Goal: Complete application form

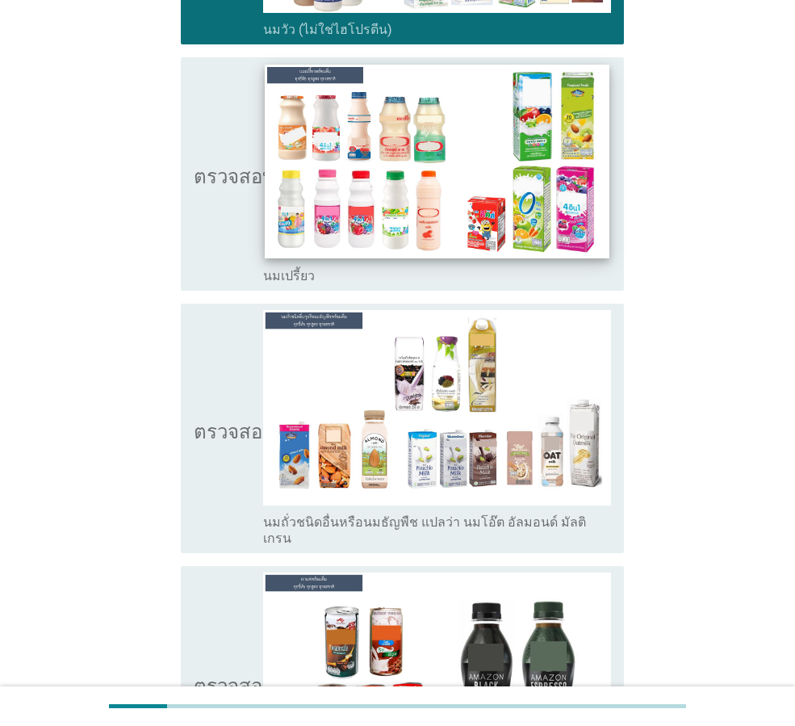
scroll to position [727, 0]
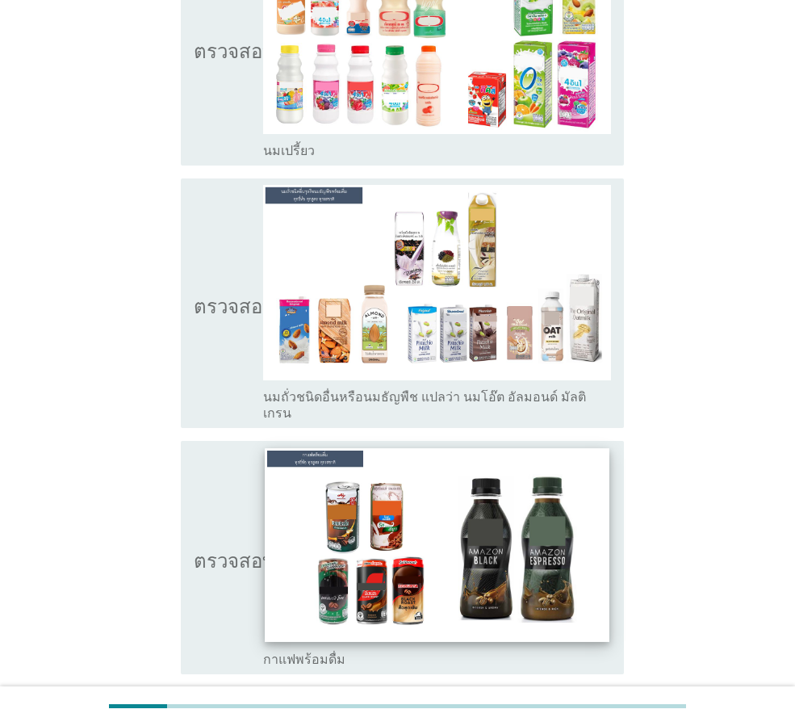
click at [337, 525] on img at bounding box center [437, 545] width 344 height 194
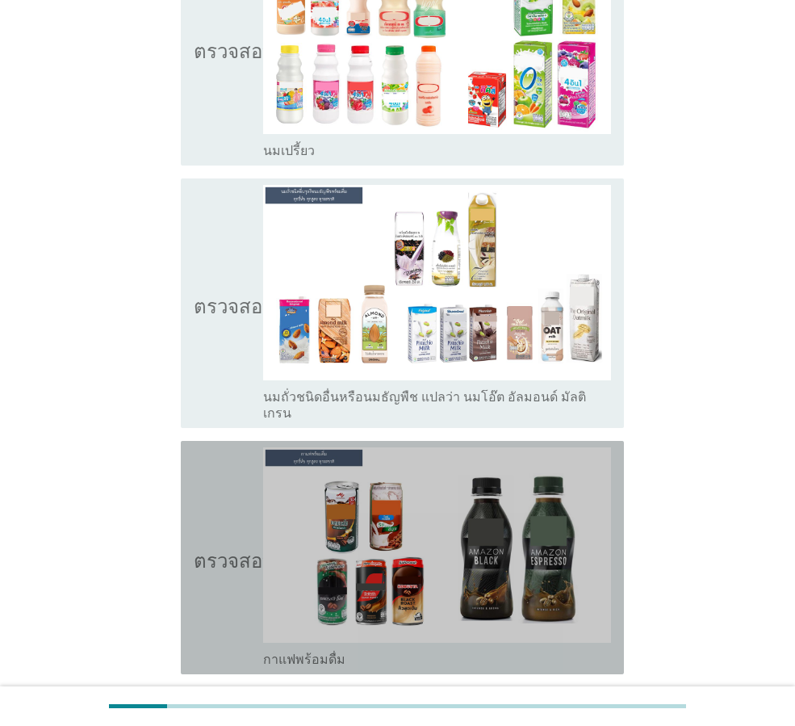
click at [224, 521] on icon "ตรวจสอบ" at bounding box center [234, 557] width 81 height 220
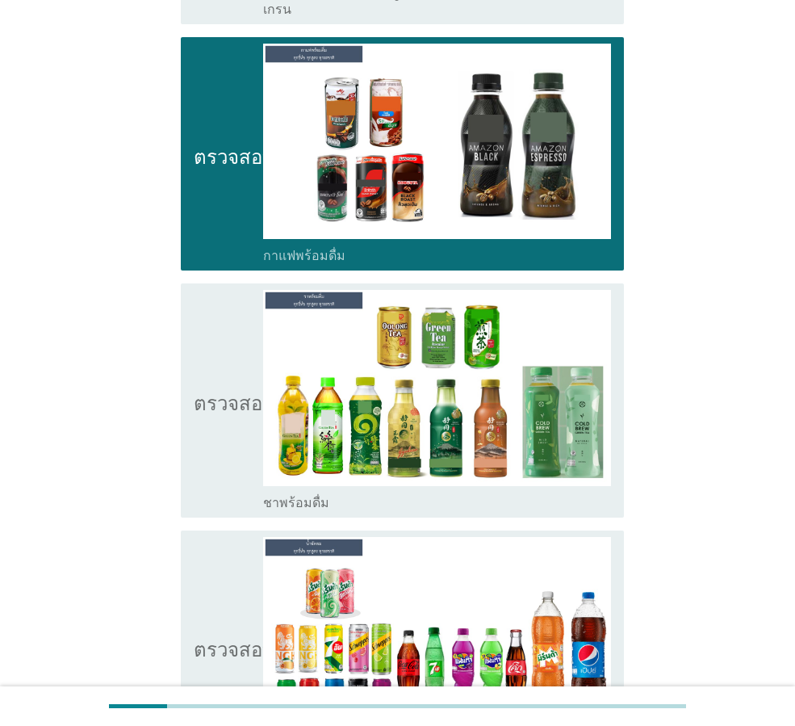
scroll to position [1453, 0]
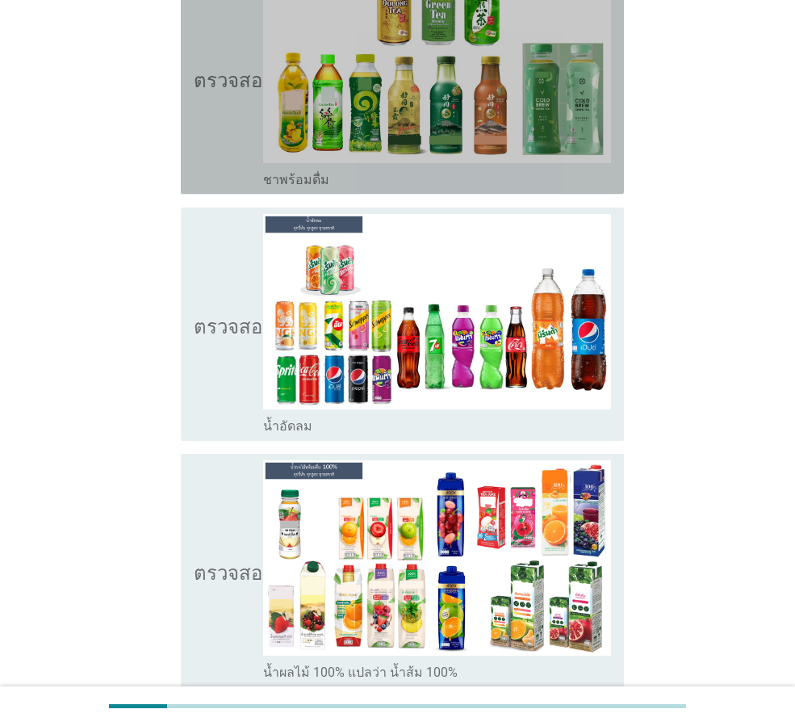
click at [220, 94] on icon "ตรวจสอบ" at bounding box center [234, 77] width 81 height 220
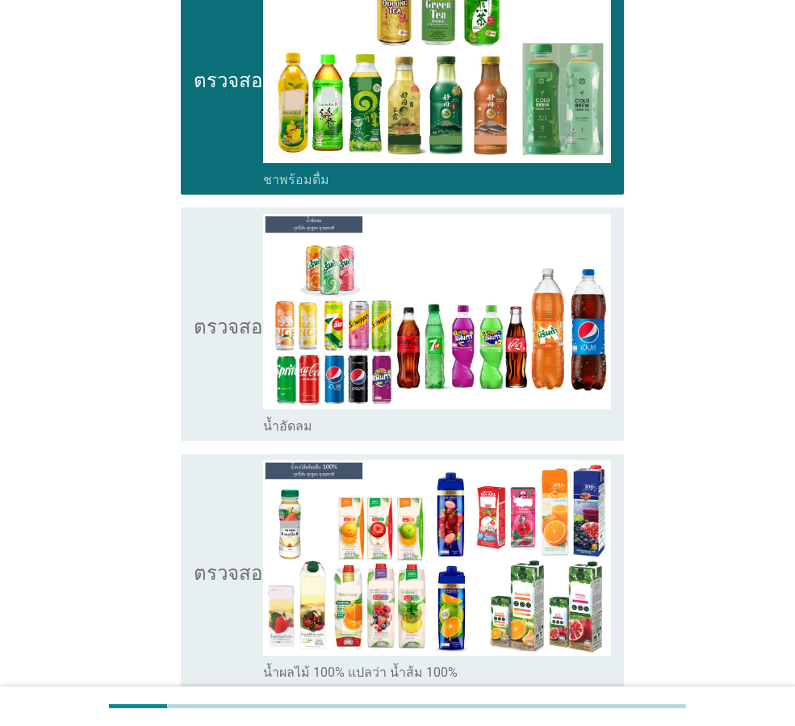
click at [207, 293] on icon "ตรวจสอบ" at bounding box center [234, 324] width 81 height 220
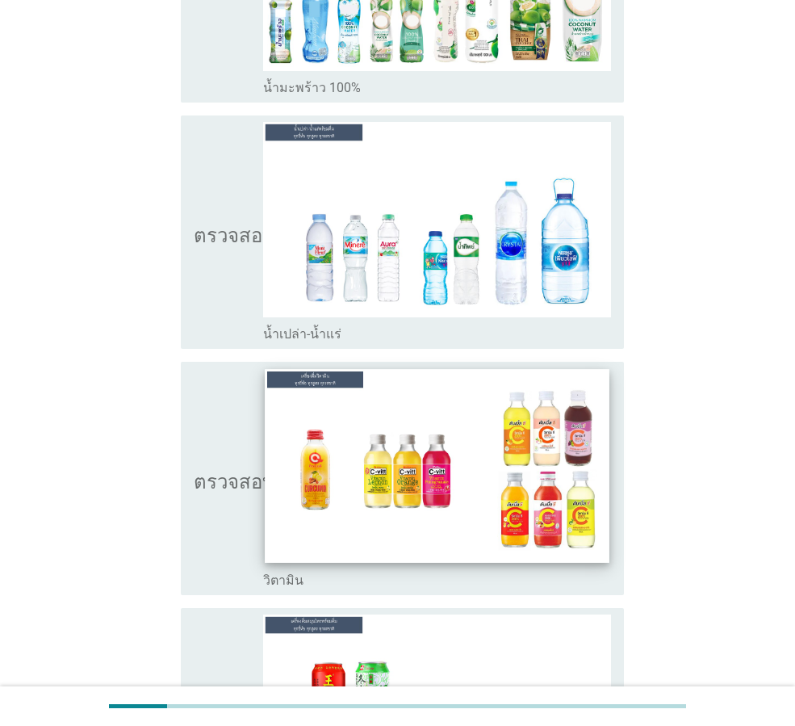
scroll to position [2572, 0]
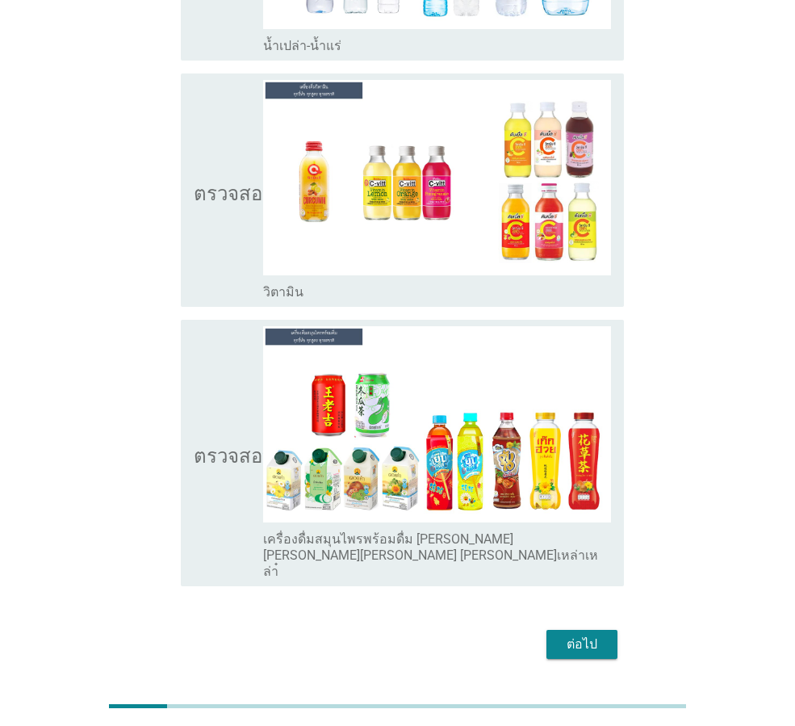
click at [203, 443] on font "ตรวจสอบ" at bounding box center [234, 452] width 81 height 19
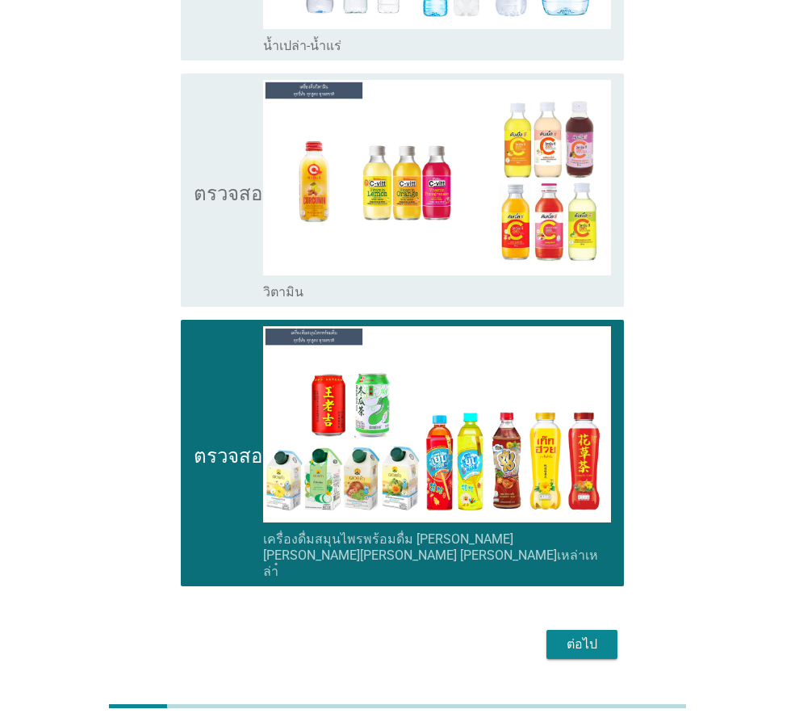
click at [581, 636] on font "ต่อไป" at bounding box center [582, 643] width 31 height 15
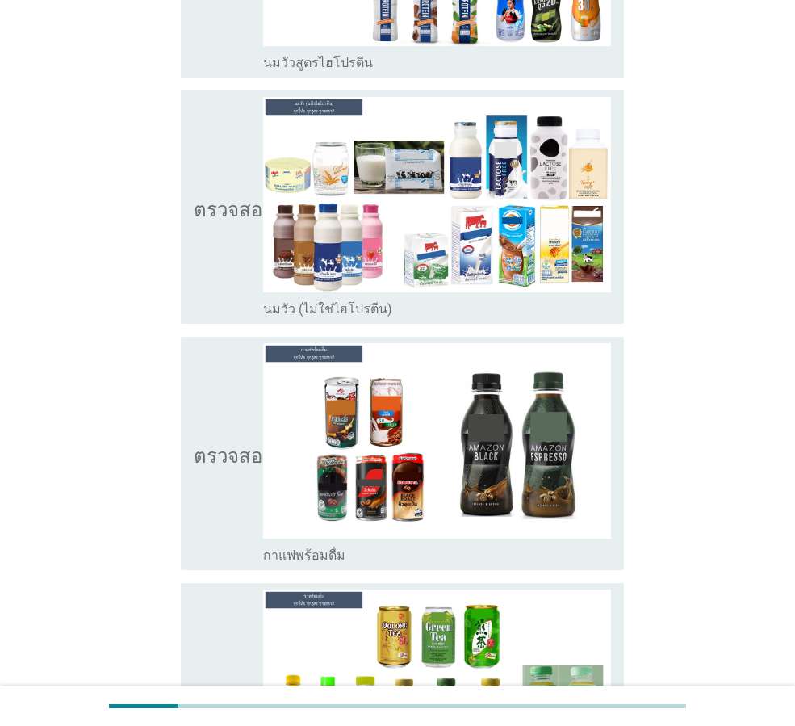
scroll to position [323, 0]
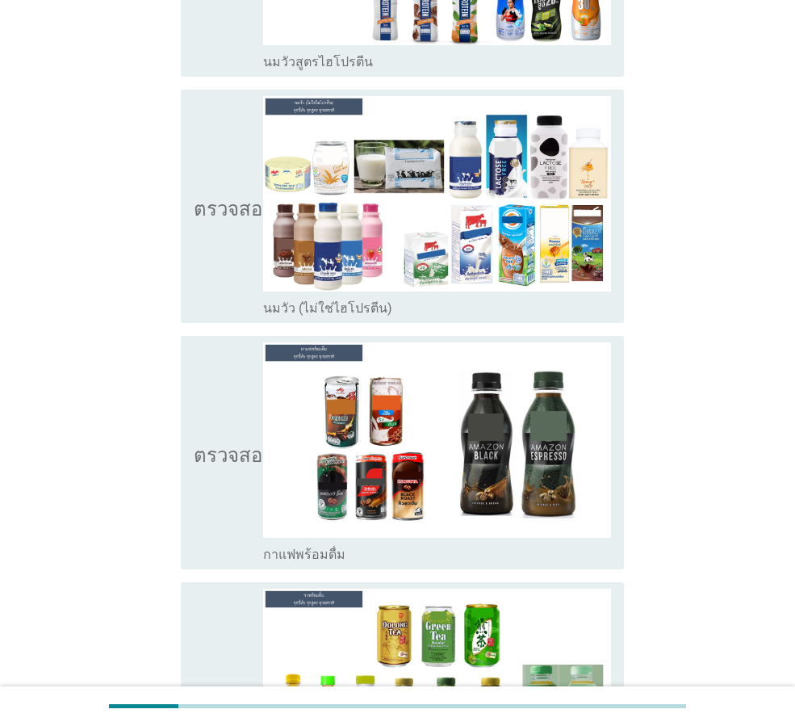
click at [192, 394] on div "ตรวจสอบ โครงร่างกล่องกาเครื่องหมายว่าง กาแฟพร้อมดื่ม" at bounding box center [402, 452] width 443 height 233
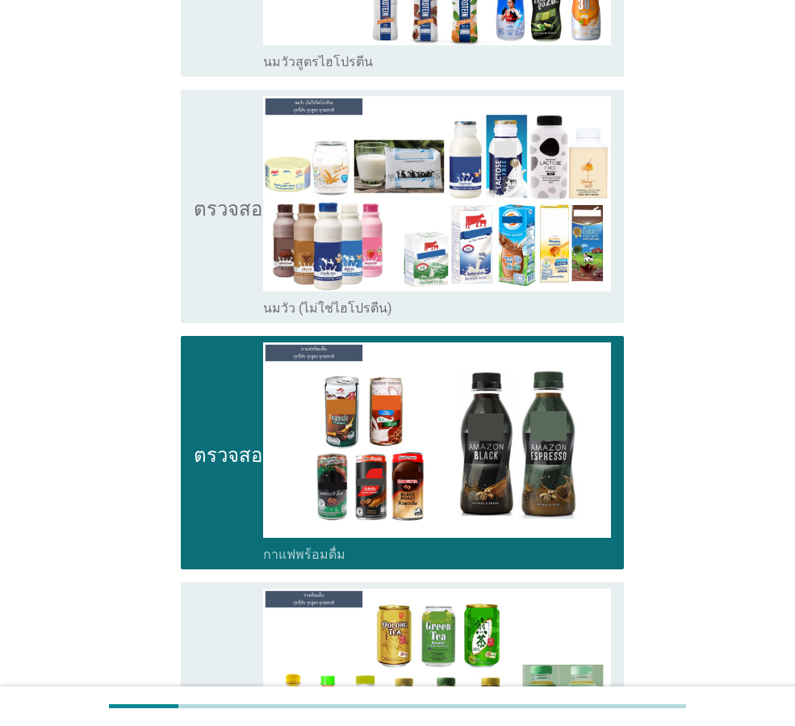
scroll to position [565, 0]
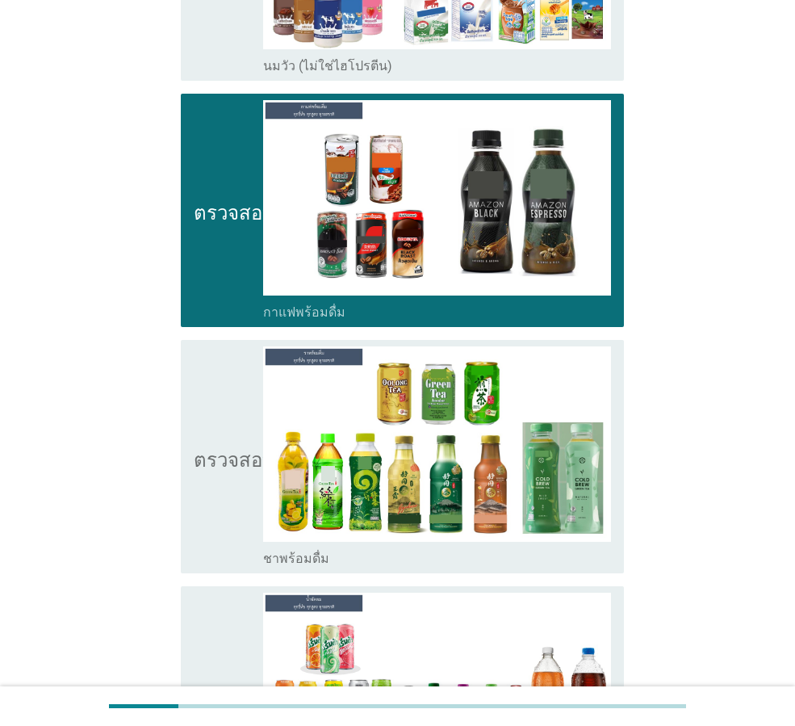
click at [199, 438] on icon "ตรวจสอบ" at bounding box center [234, 456] width 81 height 220
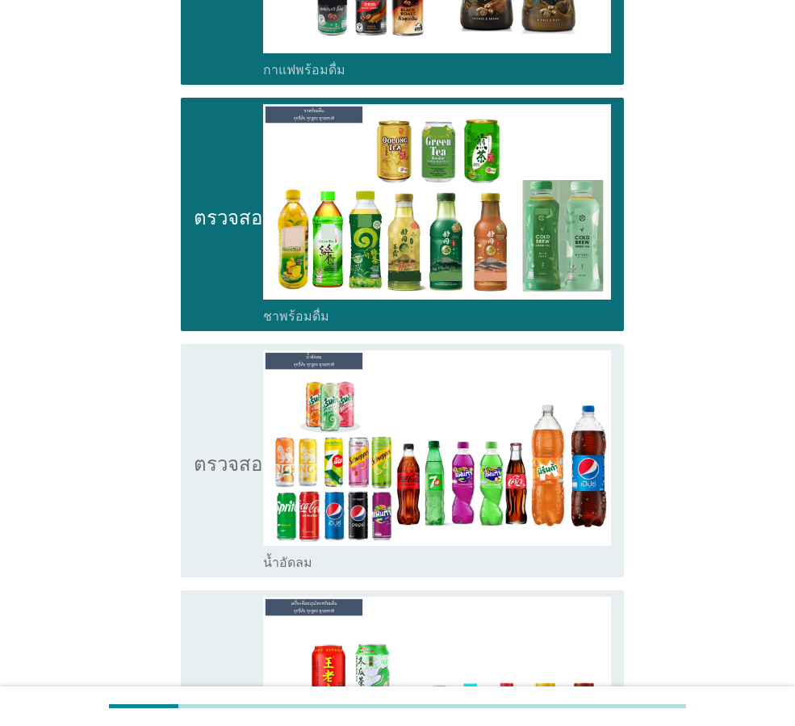
click at [203, 443] on icon "ตรวจสอบ" at bounding box center [234, 460] width 81 height 220
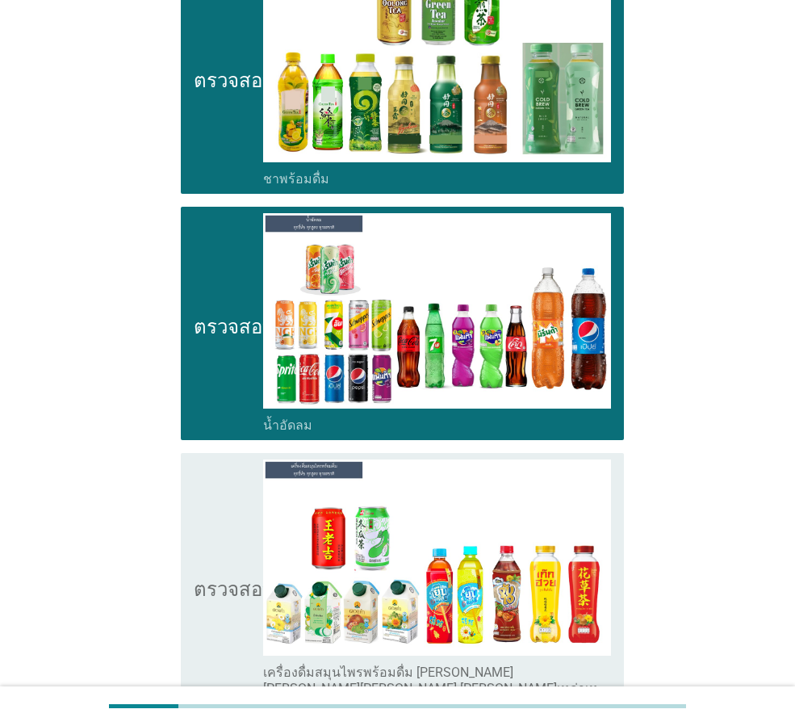
scroll to position [1050, 0]
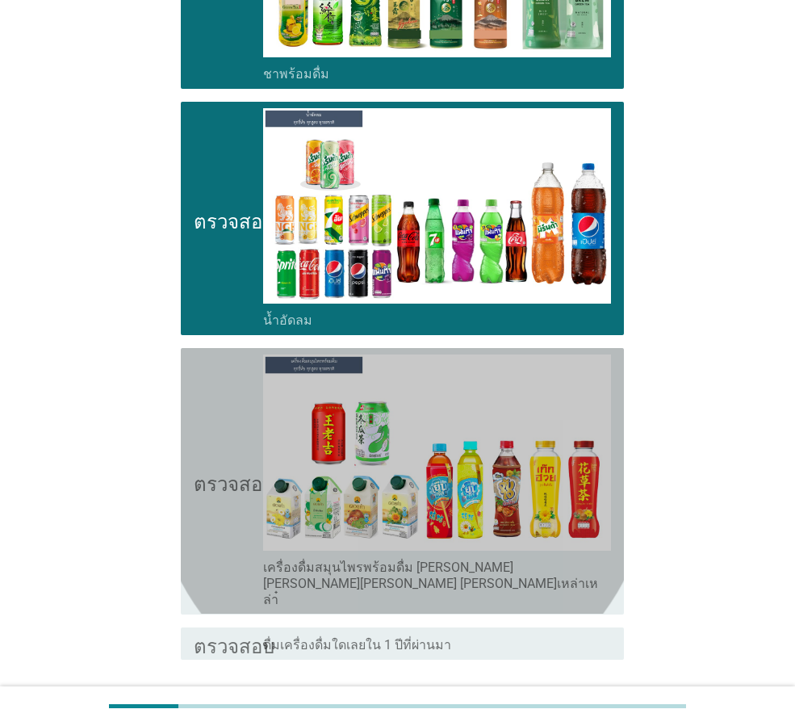
click at [206, 443] on icon "ตรวจสอบ" at bounding box center [234, 480] width 81 height 253
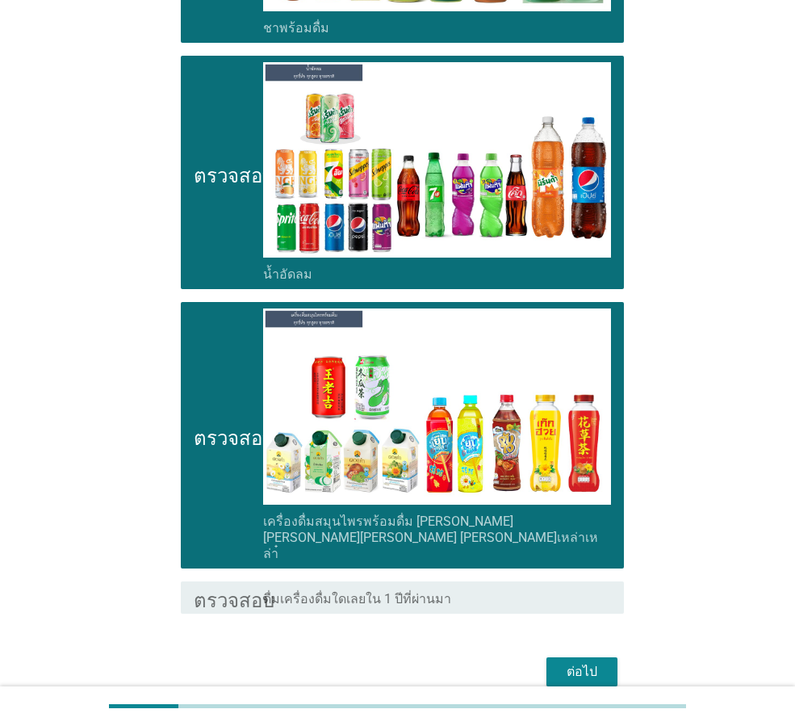
scroll to position [1139, 0]
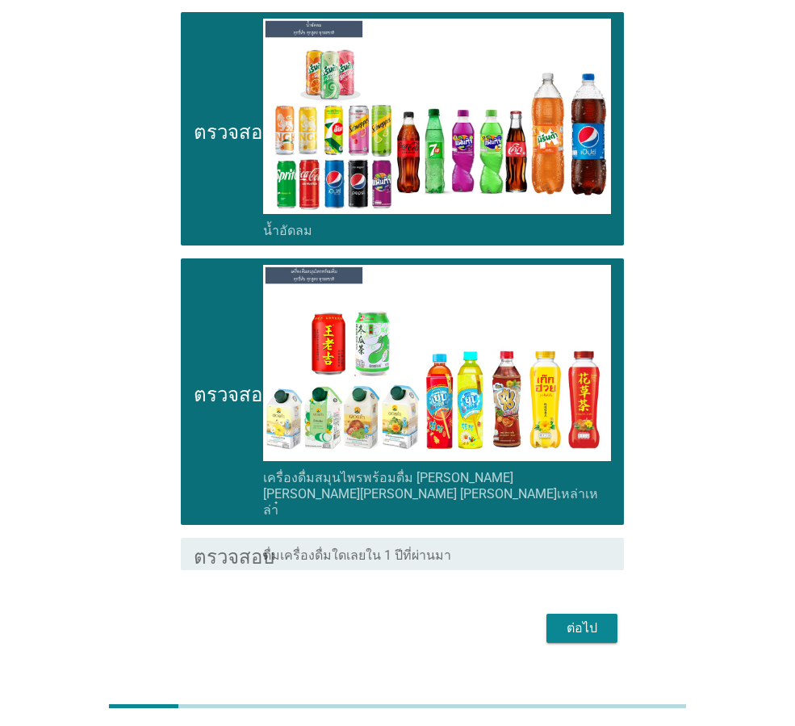
click at [587, 620] on font "ต่อไป" at bounding box center [582, 627] width 31 height 15
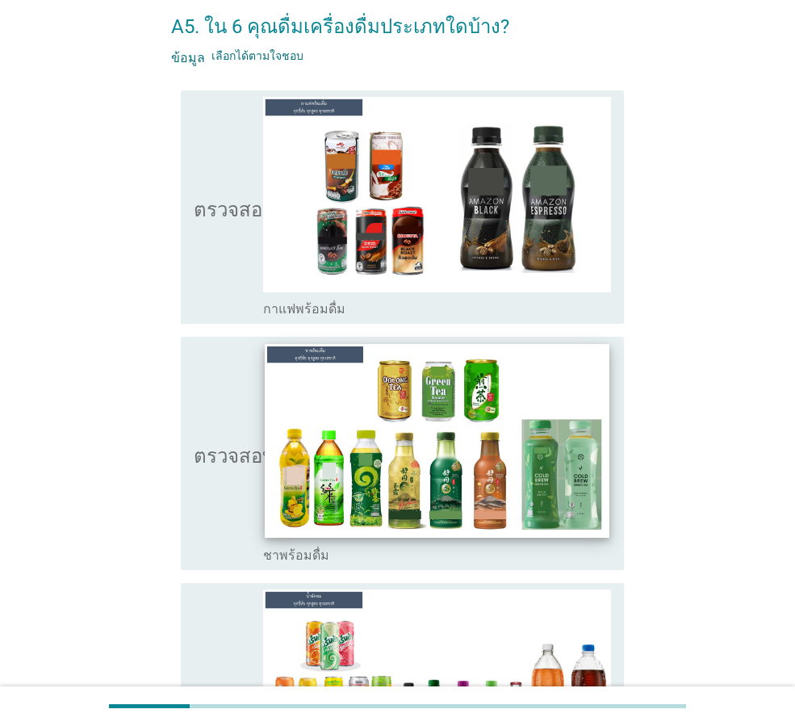
scroll to position [161, 0]
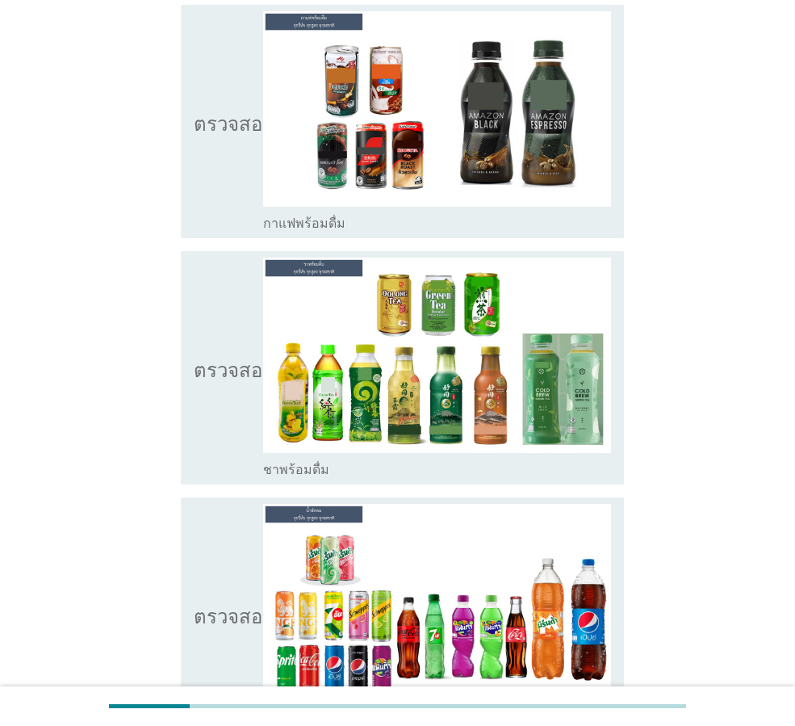
click at [199, 170] on icon "ตรวจสอบ" at bounding box center [234, 121] width 81 height 220
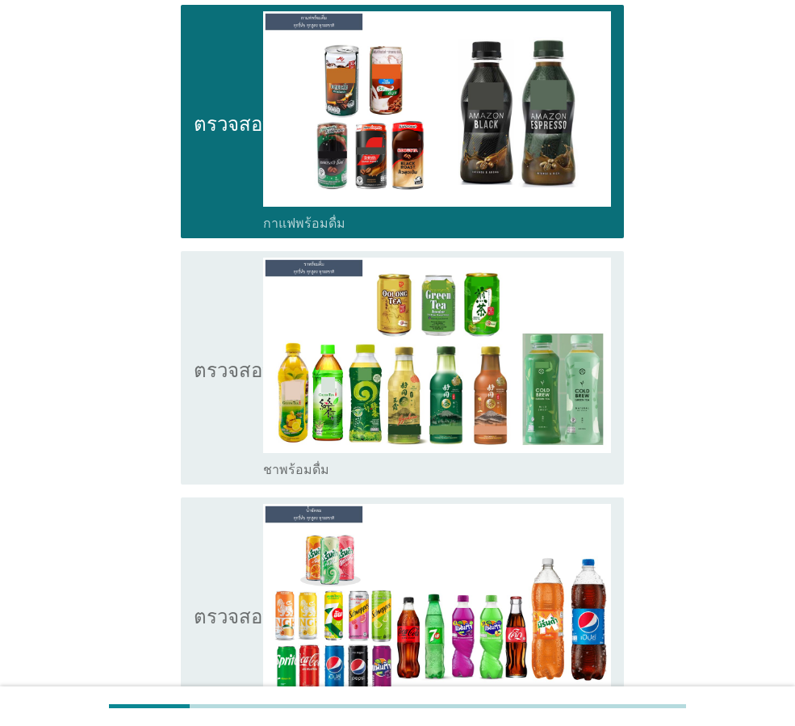
click at [174, 415] on div "ตรวจสอบ โครงร่างกล่องกาเครื่องหมายว่าง ชาพร้อมดื่ม" at bounding box center [397, 368] width 453 height 246
click at [190, 381] on div "ตรวจสอบ โครงร่างกล่องกาเครื่องหมายว่าง ชาพร้อมดื่ม" at bounding box center [402, 367] width 443 height 233
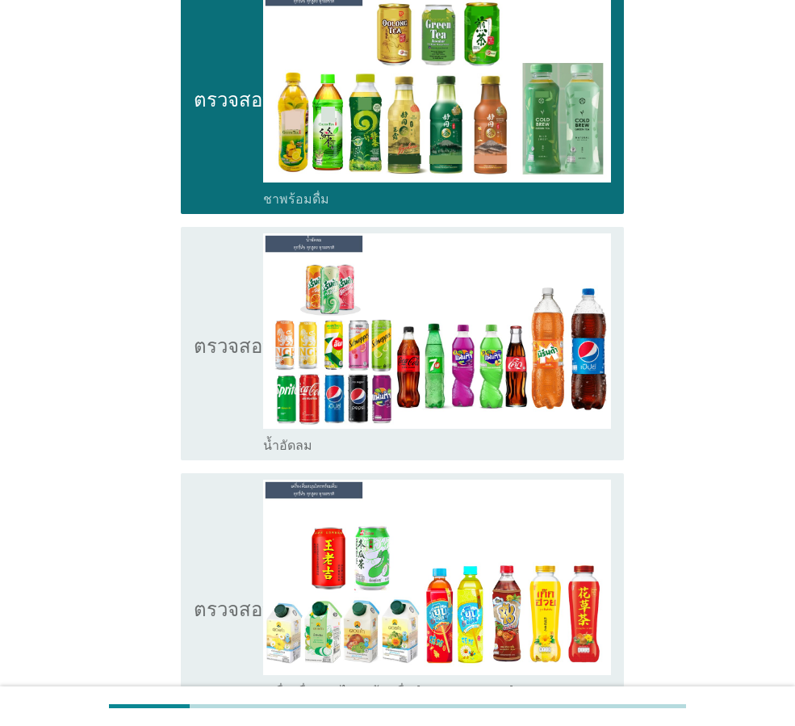
scroll to position [484, 0]
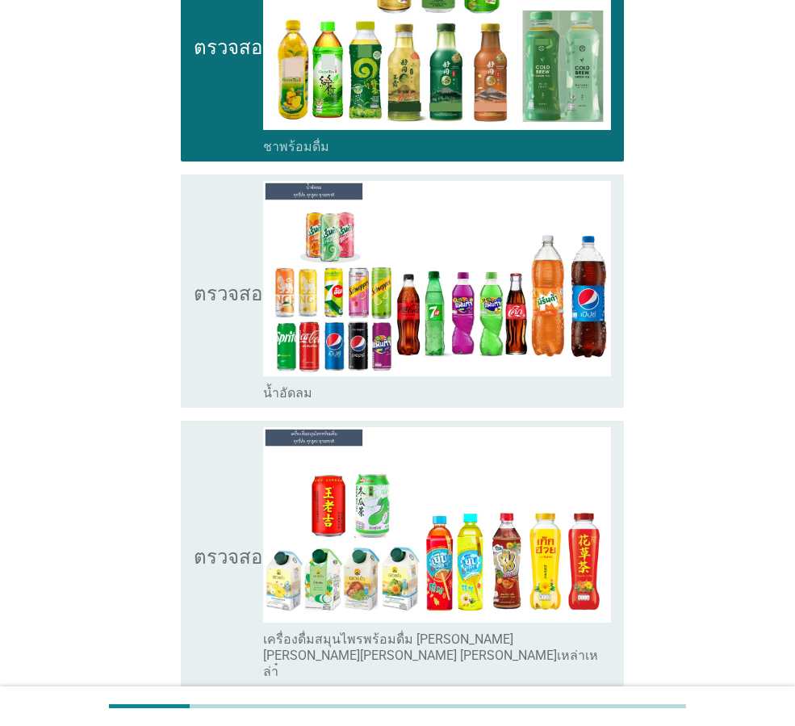
click at [226, 321] on icon "ตรวจสอบ" at bounding box center [234, 291] width 81 height 220
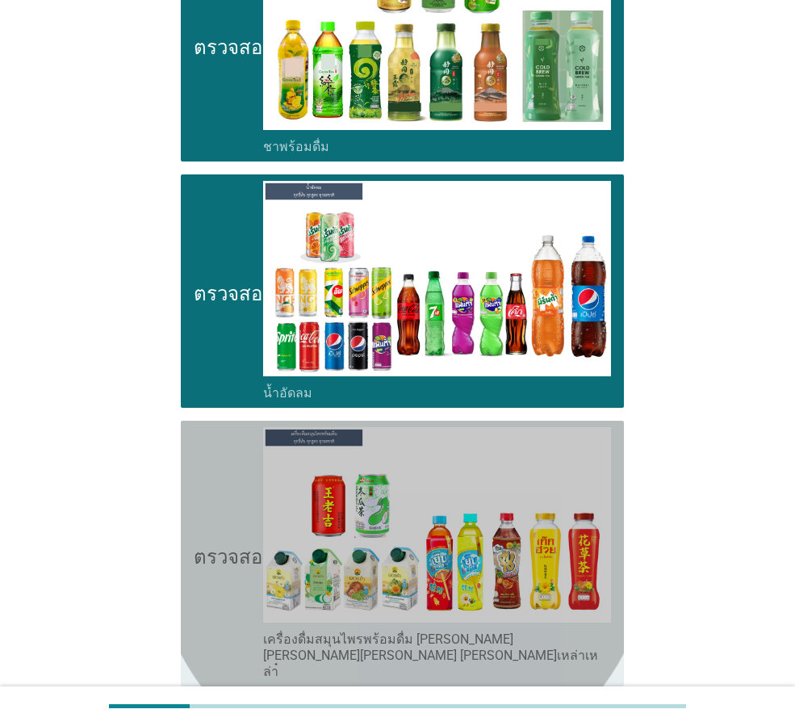
click at [211, 489] on icon "ตรวจสอบ" at bounding box center [234, 553] width 81 height 253
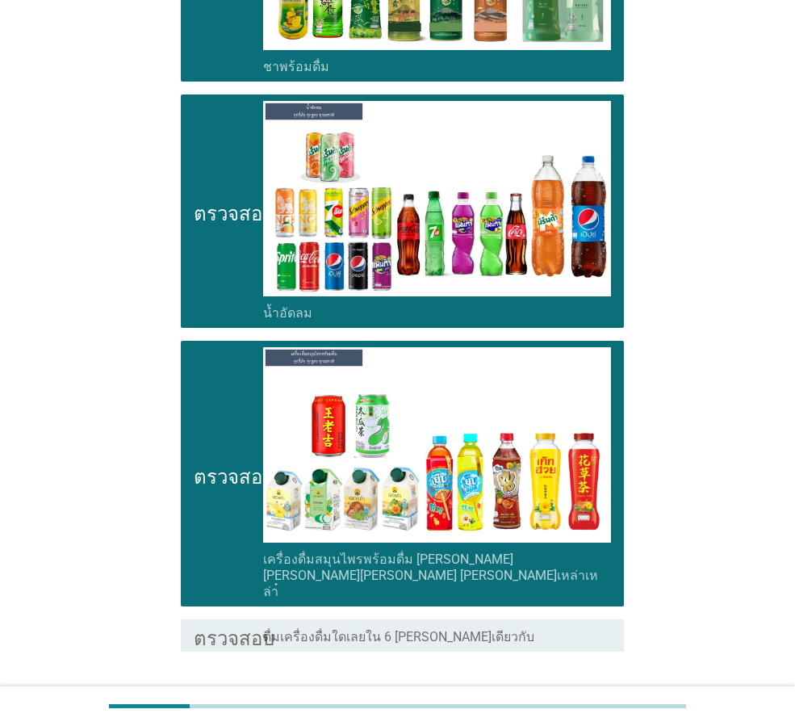
scroll to position [647, 0]
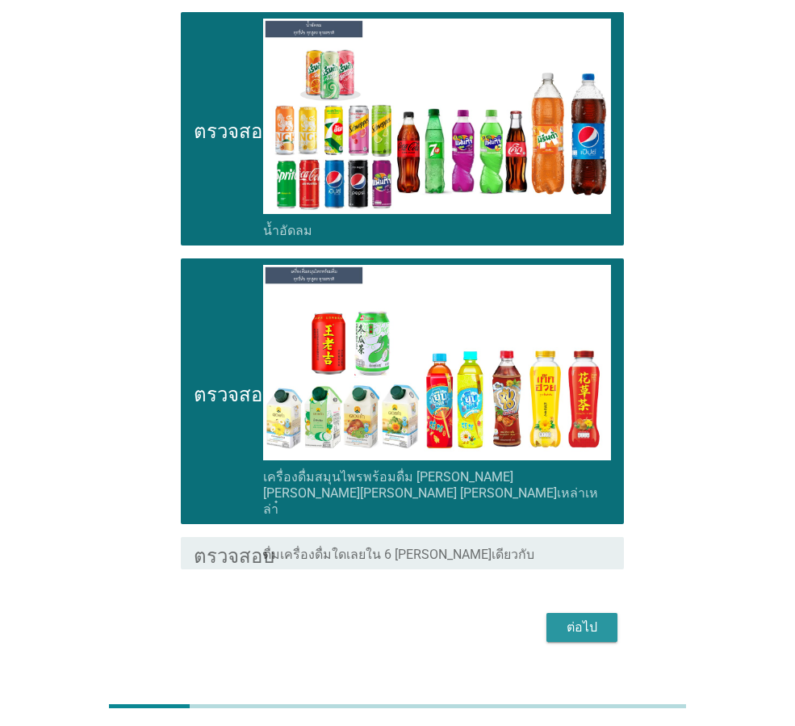
click at [587, 619] on font "ต่อไป" at bounding box center [582, 626] width 31 height 15
click at [587, 608] on div "ต่อไป" at bounding box center [397, 627] width 453 height 39
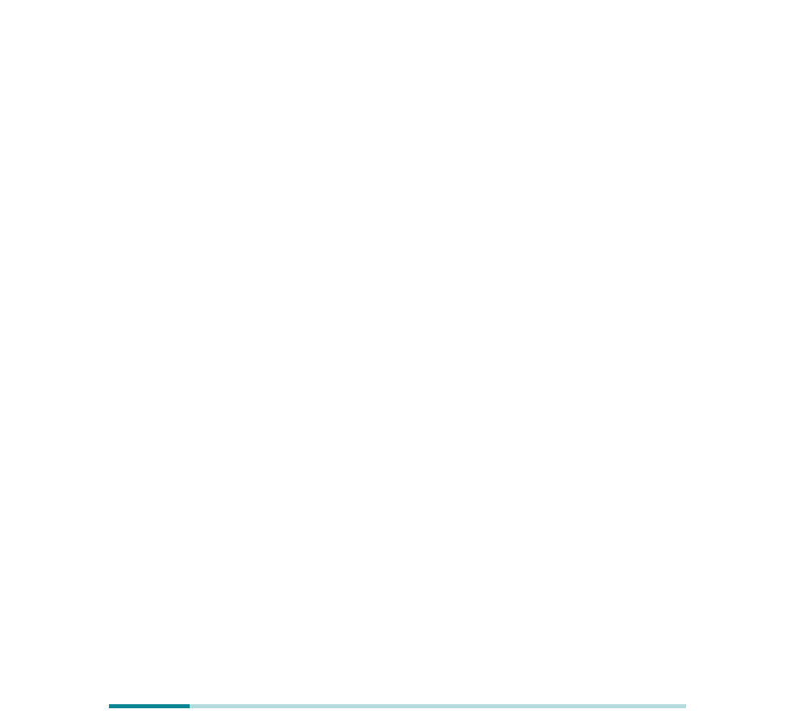
scroll to position [0, 0]
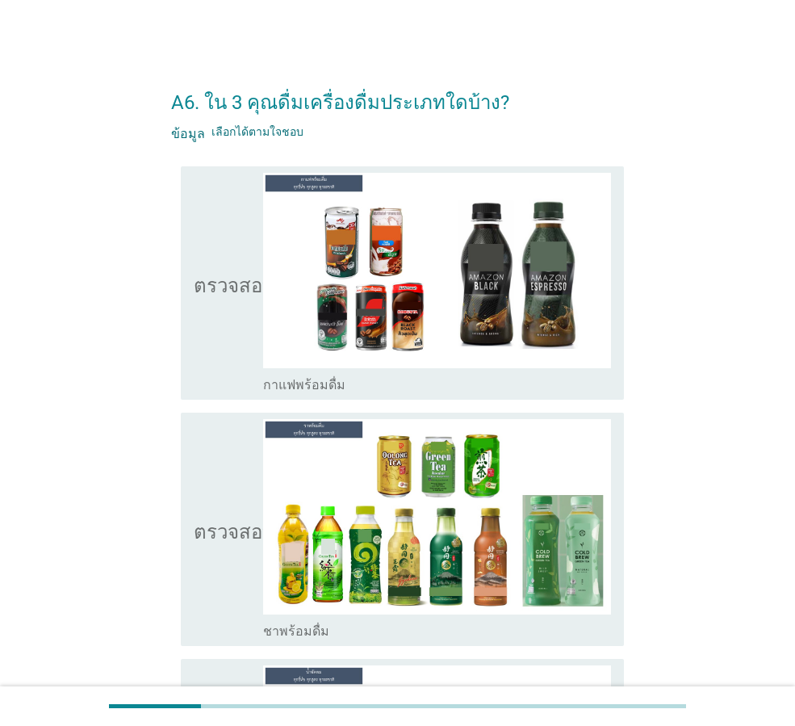
click at [178, 273] on div "ตรวจสอบ โครงร่างกล่องกาเครื่องหมายว่าง กาแฟพร้อมดื่ม" at bounding box center [397, 283] width 453 height 246
click at [196, 285] on font "ตรวจสอบ" at bounding box center [234, 282] width 81 height 19
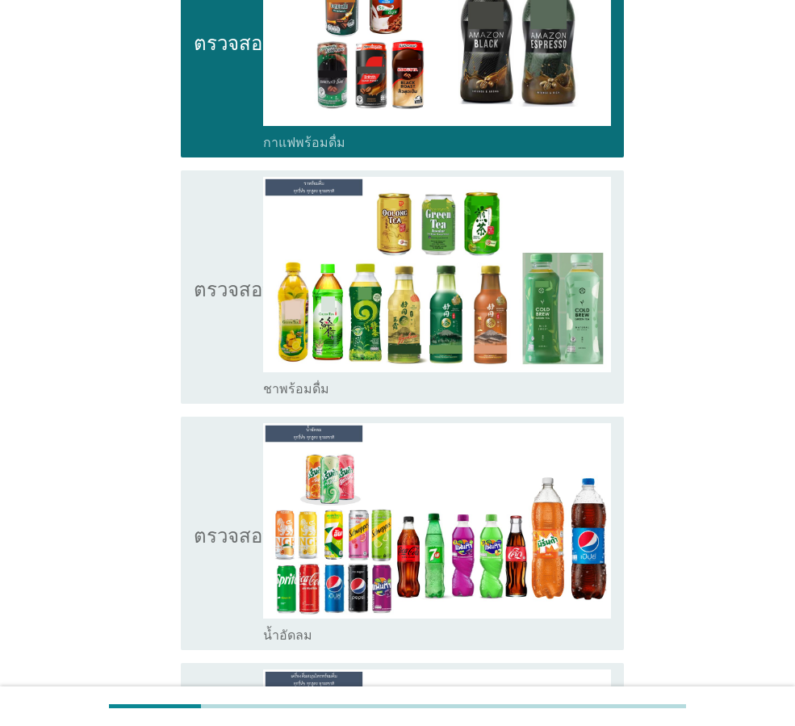
click at [206, 313] on icon "ตรวจสอบ" at bounding box center [234, 287] width 81 height 220
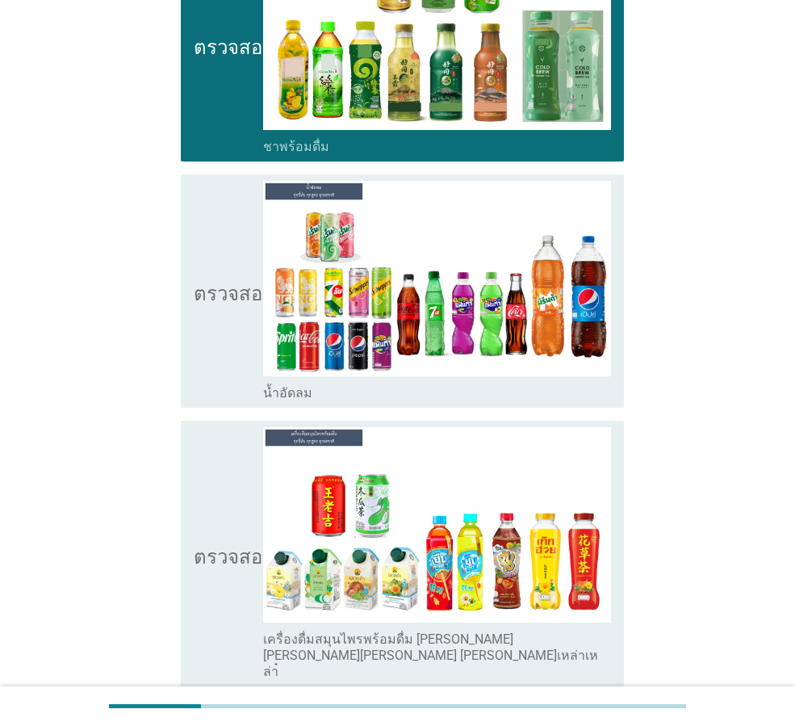
click at [207, 333] on icon "ตรวจสอบ" at bounding box center [234, 291] width 81 height 220
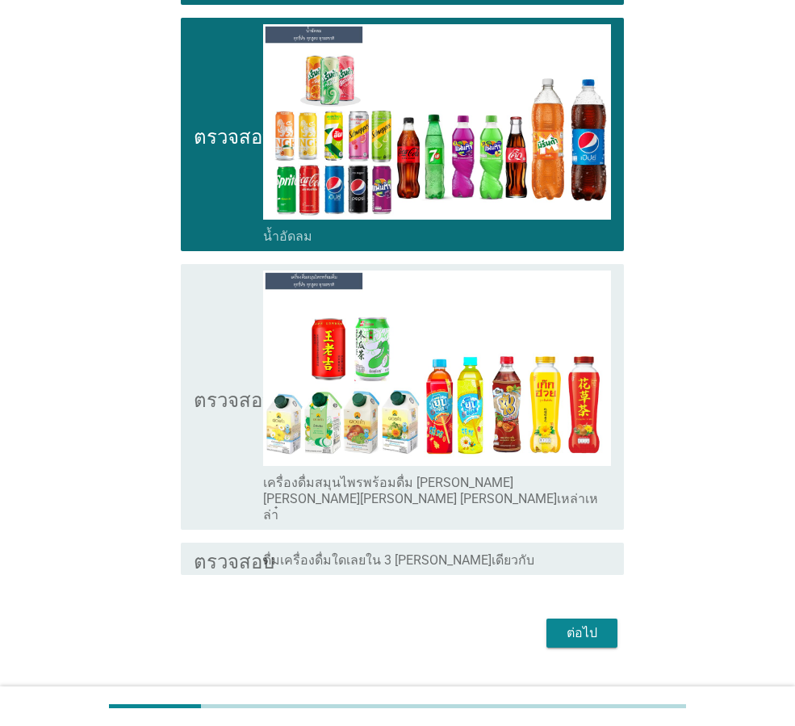
scroll to position [647, 0]
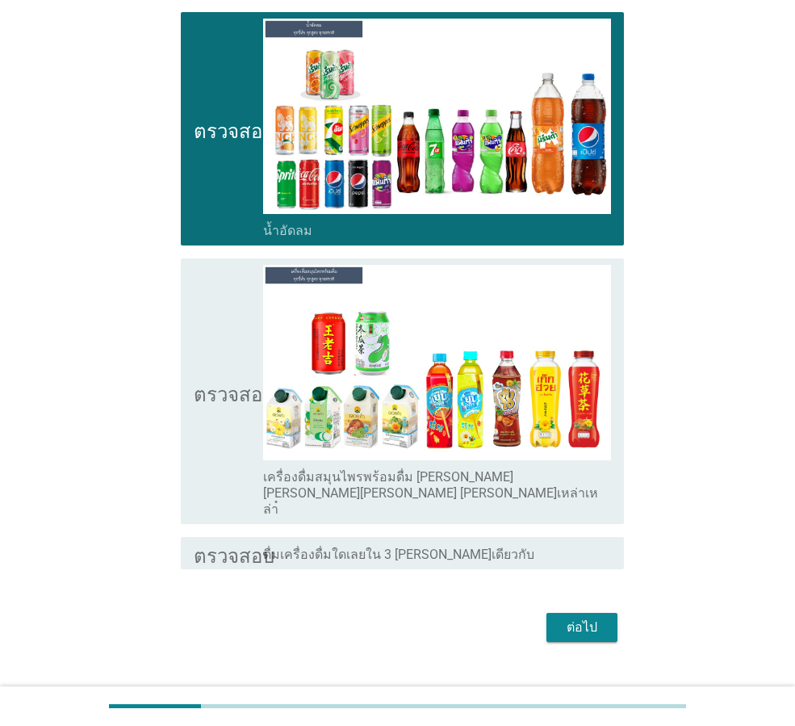
click at [212, 382] on font "ตรวจสอบ" at bounding box center [234, 391] width 81 height 19
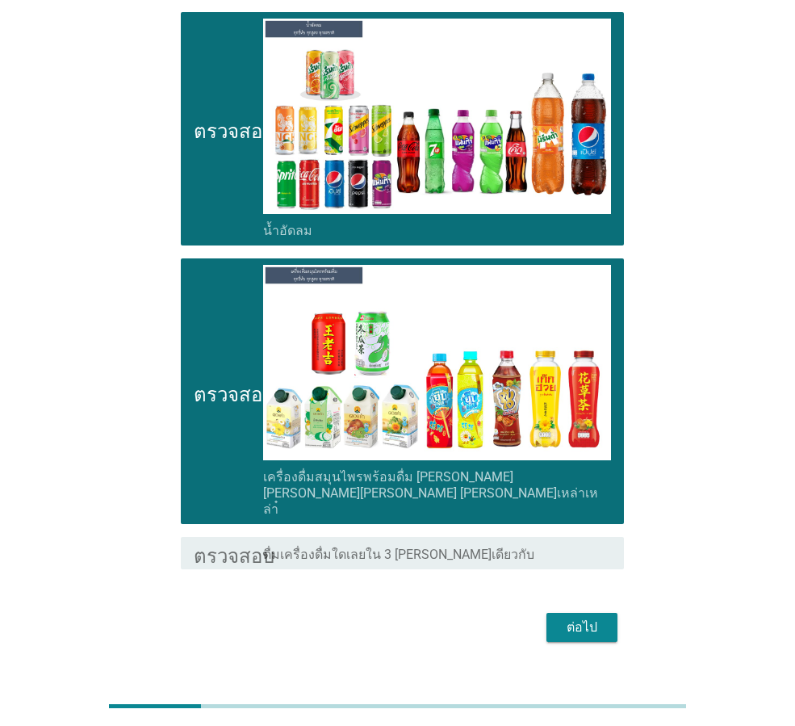
click at [574, 613] on button "ต่อไป" at bounding box center [582, 627] width 71 height 29
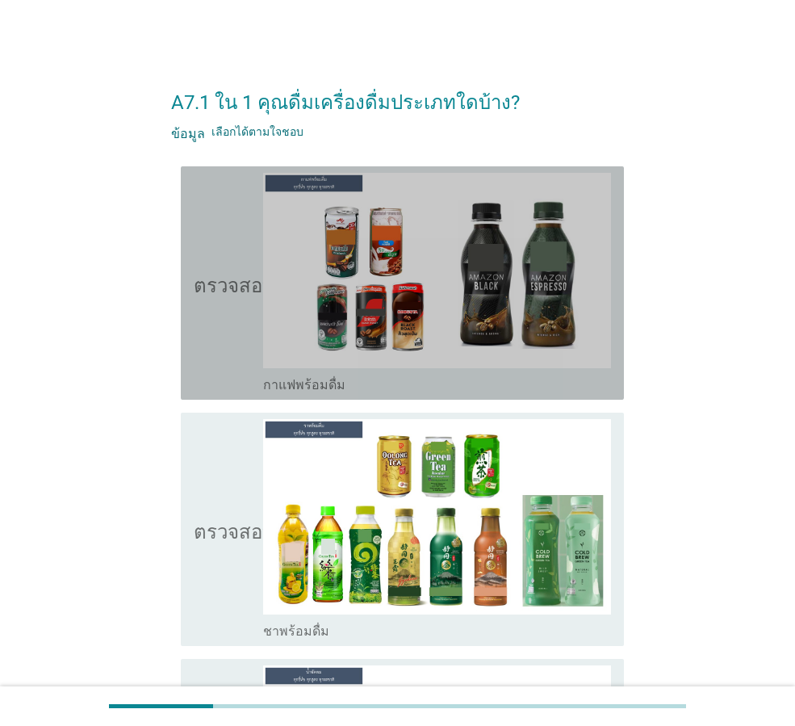
click at [235, 287] on font "ตรวจสอบ" at bounding box center [234, 282] width 81 height 19
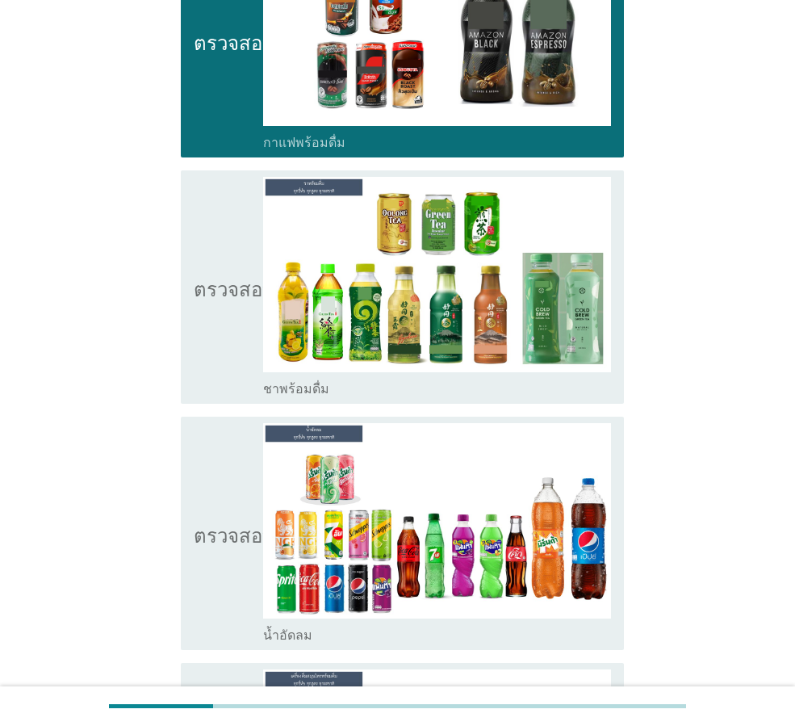
click at [235, 299] on icon "ตรวจสอบ" at bounding box center [234, 287] width 81 height 220
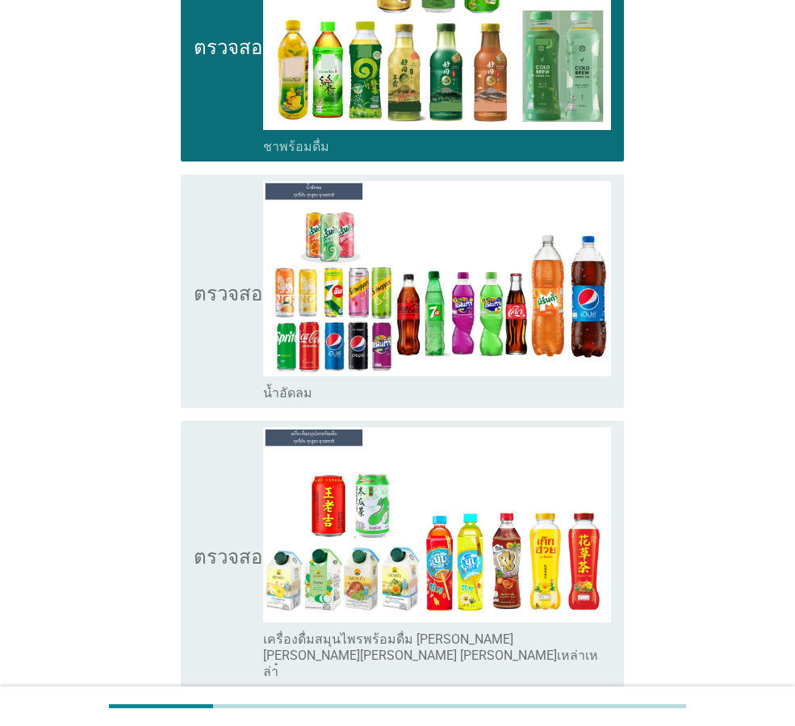
click at [241, 320] on icon "ตรวจสอบ" at bounding box center [234, 291] width 81 height 220
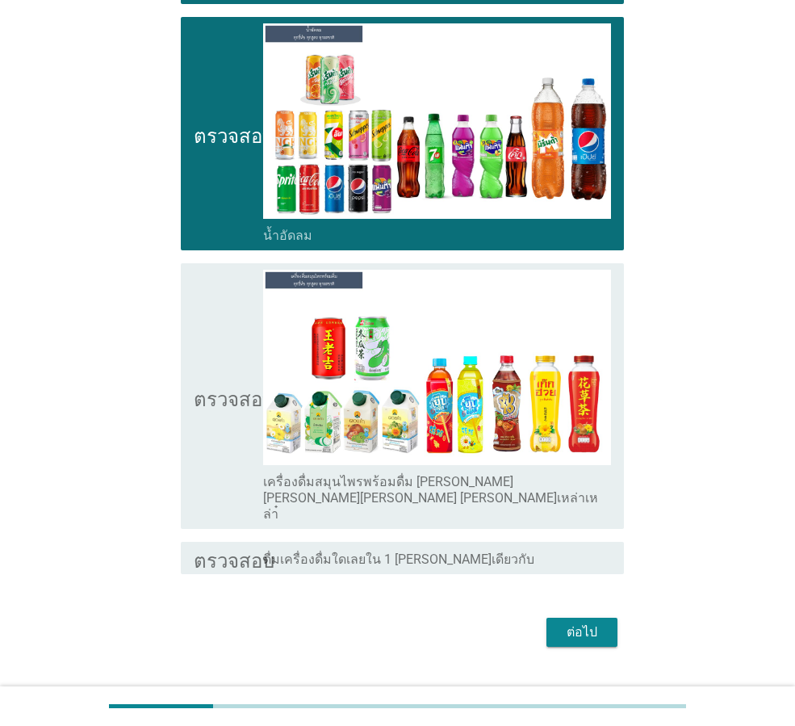
scroll to position [647, 0]
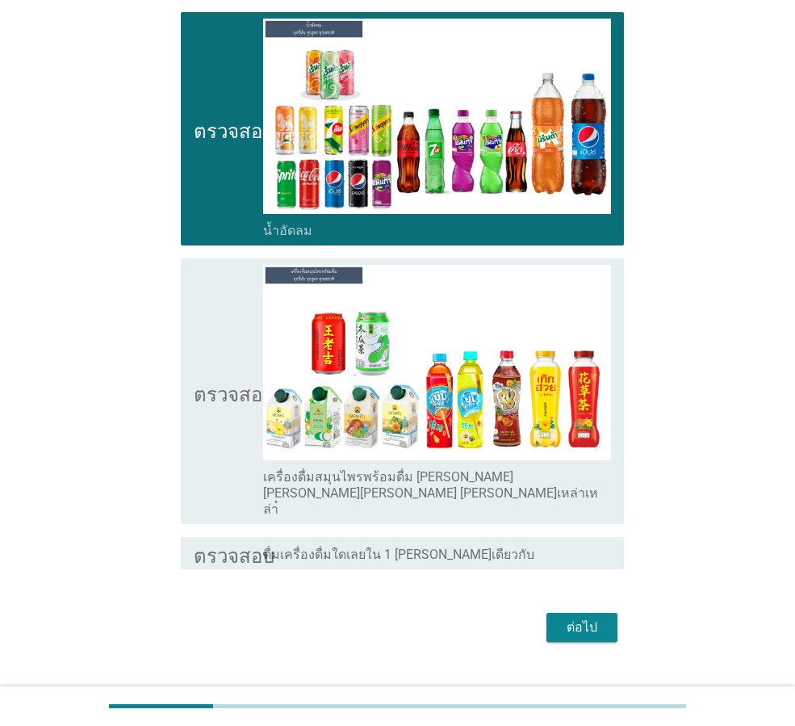
click at [236, 400] on icon "ตรวจสอบ" at bounding box center [234, 391] width 81 height 253
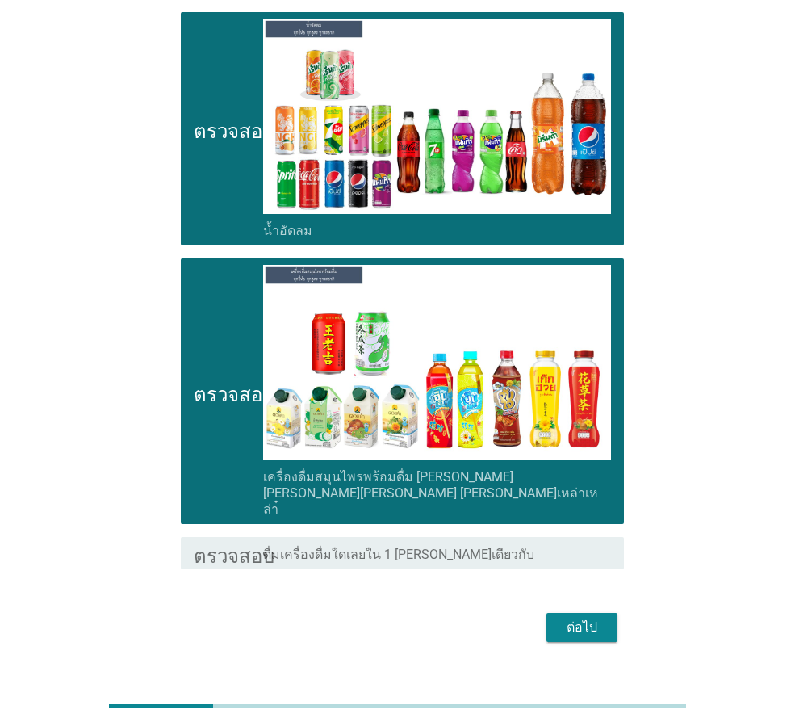
click at [586, 619] on font "ต่อไป" at bounding box center [582, 626] width 31 height 15
click at [586, 608] on div "ต่อไป" at bounding box center [397, 627] width 453 height 39
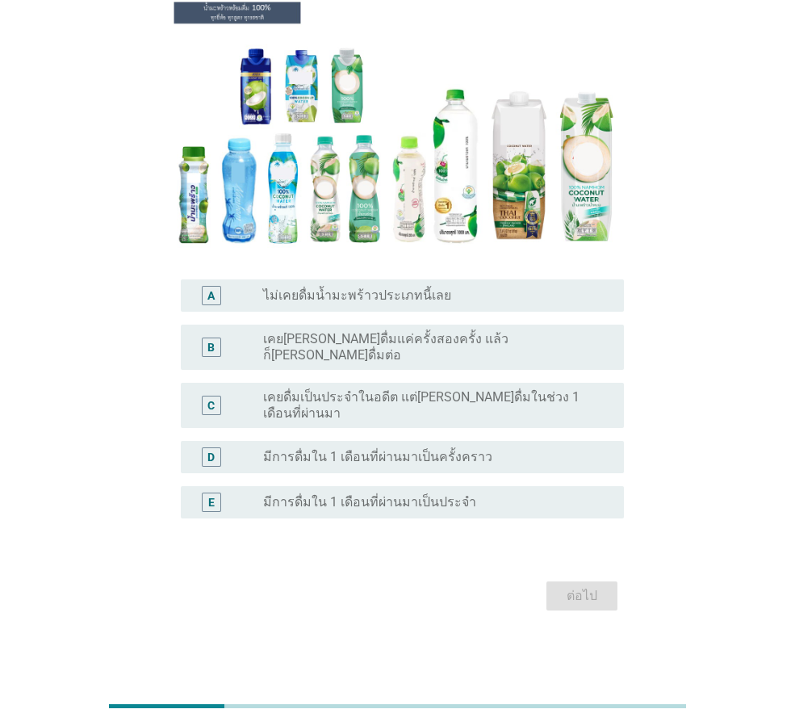
scroll to position [0, 0]
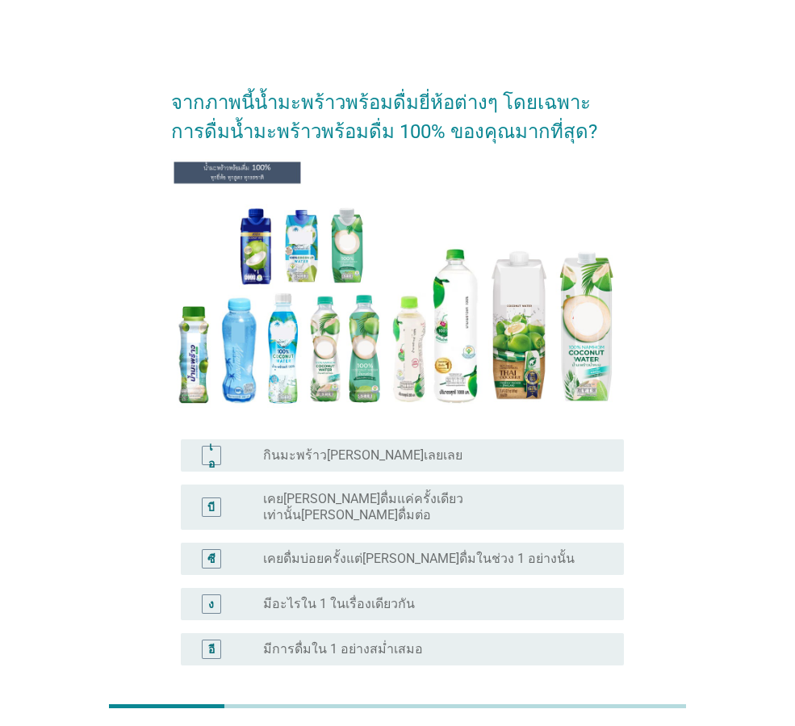
click at [438, 551] on font "เคยดื่มบ่อยครั้งแต่[PERSON_NAME]ดื่มในช่วง 1 อย่างนั้น" at bounding box center [419, 558] width 312 height 15
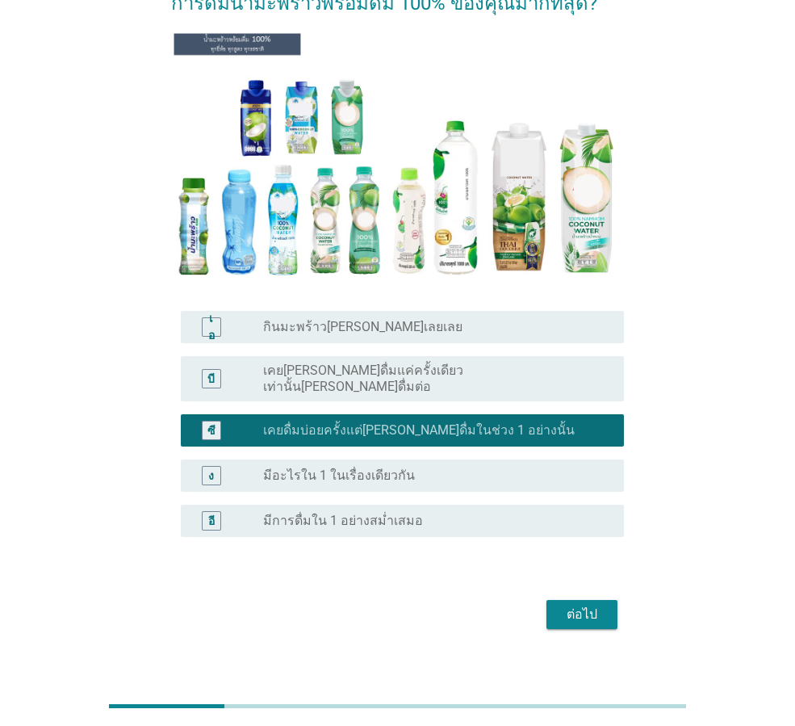
scroll to position [134, 0]
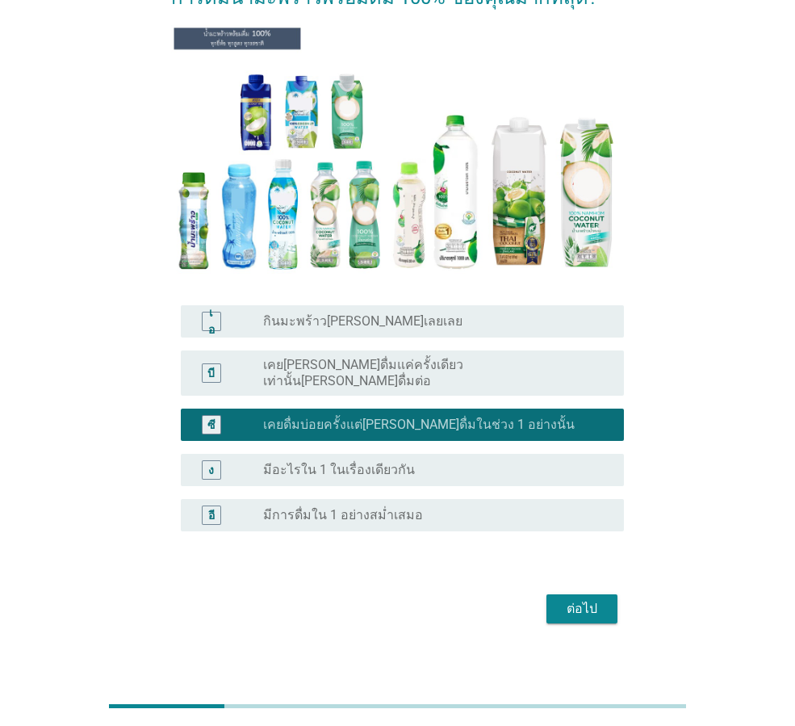
click at [583, 601] on font "ต่อไป" at bounding box center [582, 608] width 31 height 15
